Goal: Navigation & Orientation: Find specific page/section

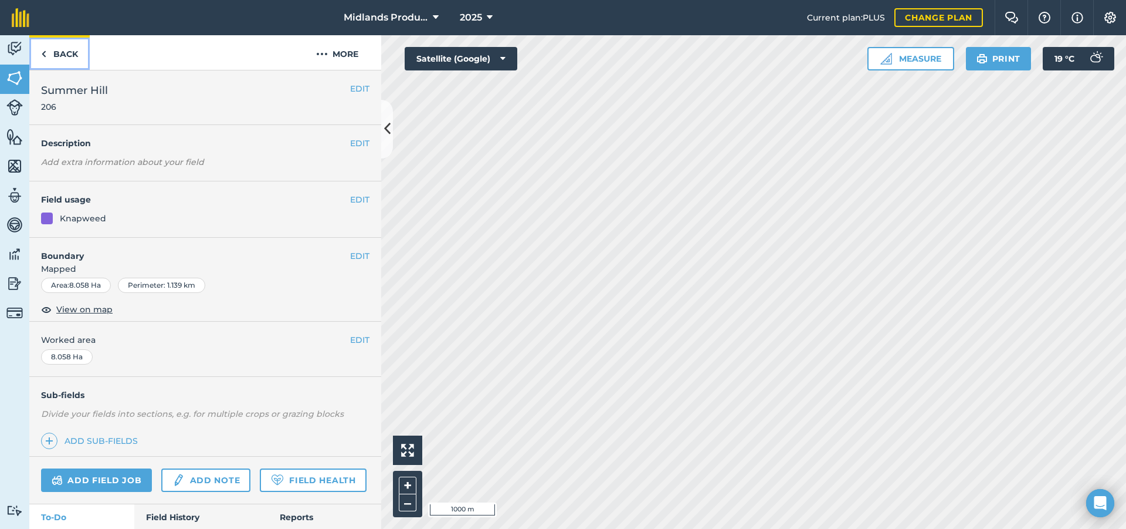
click at [48, 50] on link "Back" at bounding box center [59, 52] width 60 height 35
click at [378, 18] on span "Midlands Production" at bounding box center [386, 18] width 84 height 14
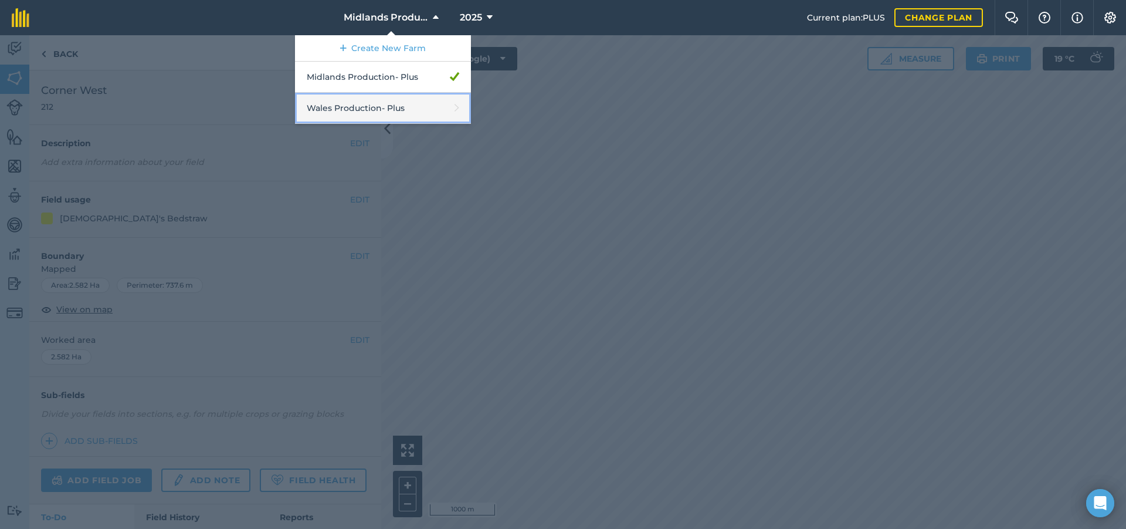
click at [384, 106] on link "Wales Production - Plus" at bounding box center [383, 108] width 176 height 31
